Goal: Find specific page/section: Find specific page/section

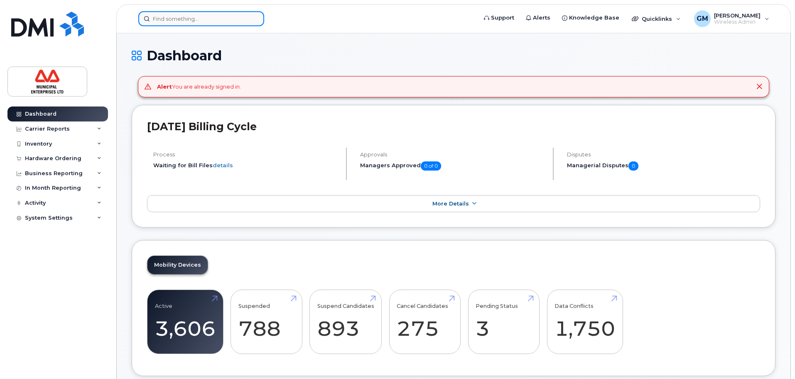
click at [230, 25] on input at bounding box center [201, 18] width 126 height 15
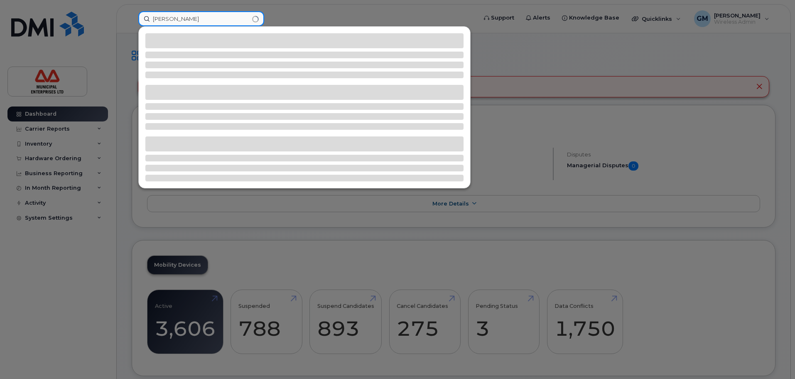
type input "[PERSON_NAME]"
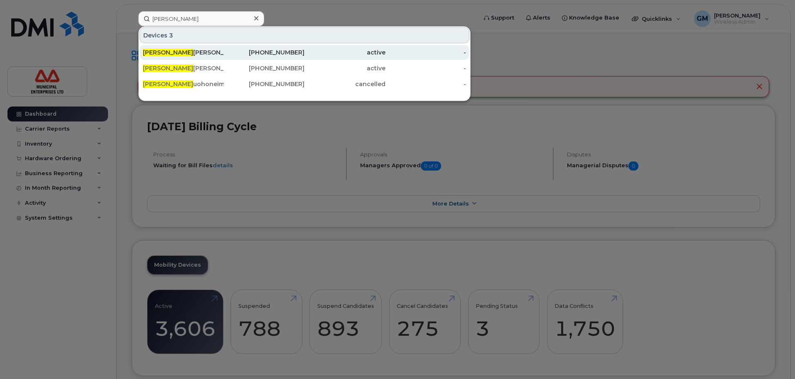
click at [190, 50] on div "[PERSON_NAME]" at bounding box center [183, 52] width 81 height 8
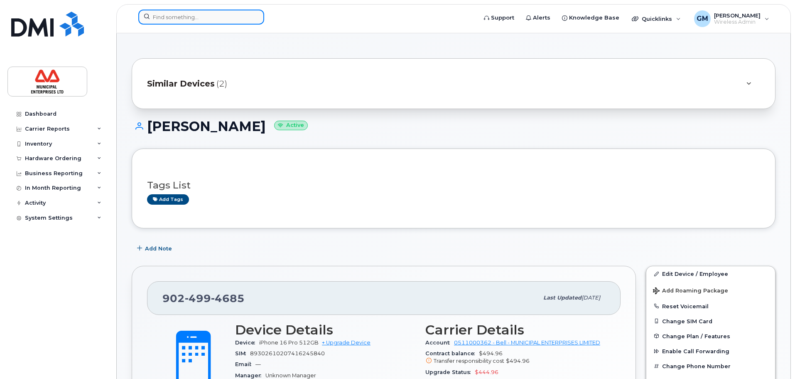
click at [201, 22] on input at bounding box center [201, 17] width 126 height 15
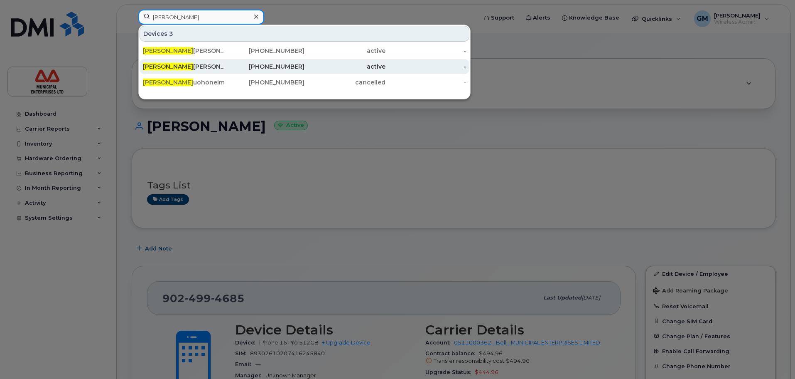
type input "brian r"
click at [187, 66] on div "Brian R eimer" at bounding box center [183, 66] width 81 height 8
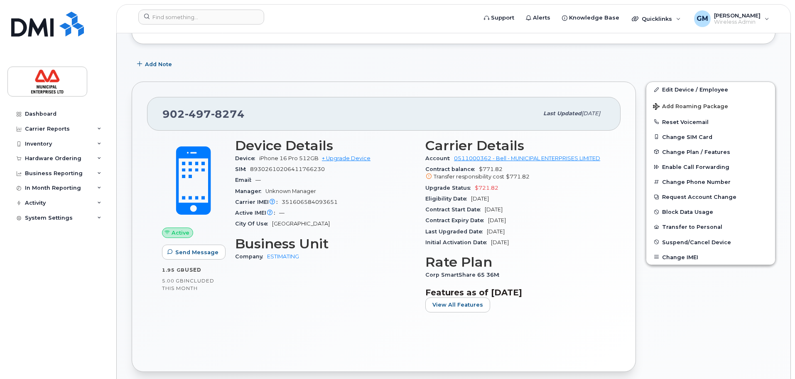
scroll to position [166, 0]
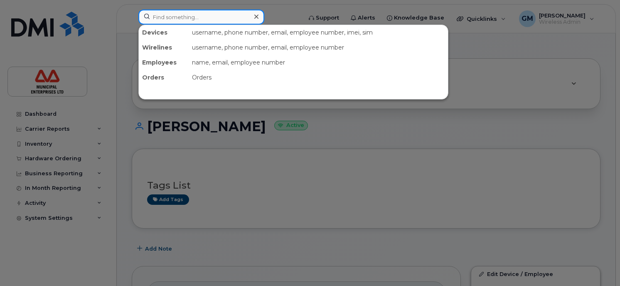
click at [188, 18] on input at bounding box center [201, 17] width 126 height 15
type input "[PERSON_NAME]"
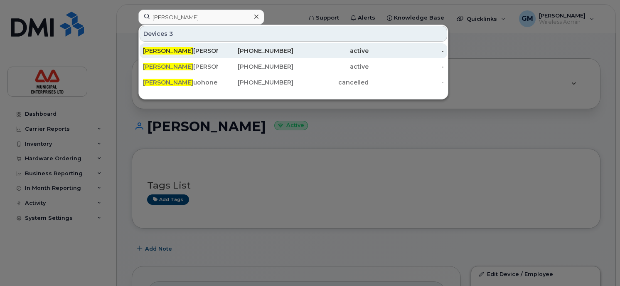
click at [169, 54] on div "[PERSON_NAME]" at bounding box center [180, 51] width 75 height 8
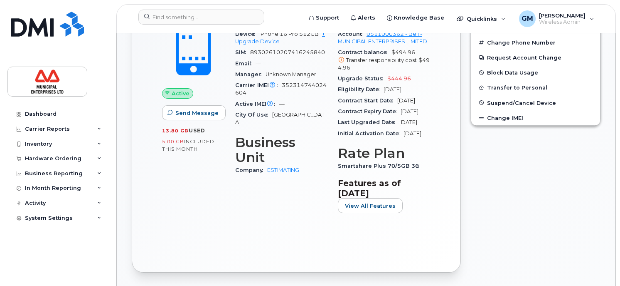
scroll to position [332, 0]
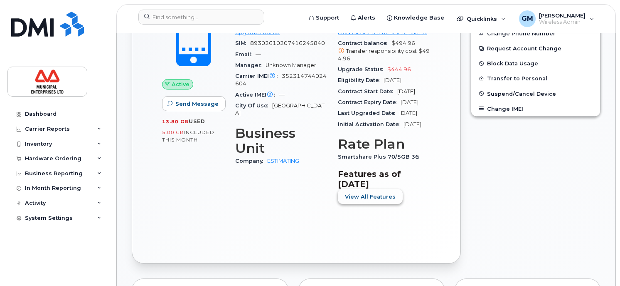
click at [356, 200] on span "View All Features" at bounding box center [370, 196] width 51 height 8
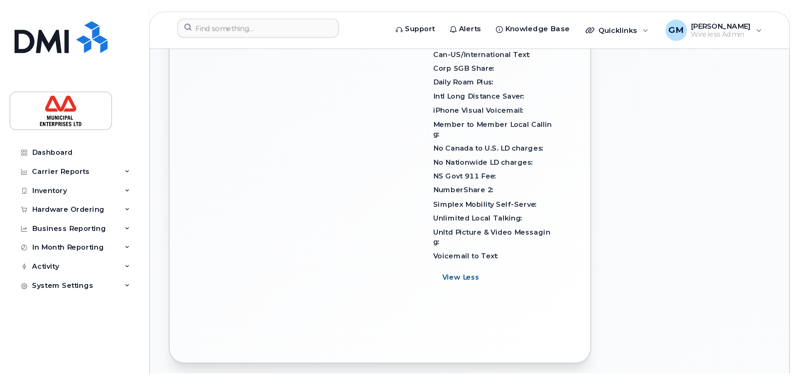
scroll to position [499, 0]
